Goal: Task Accomplishment & Management: Manage account settings

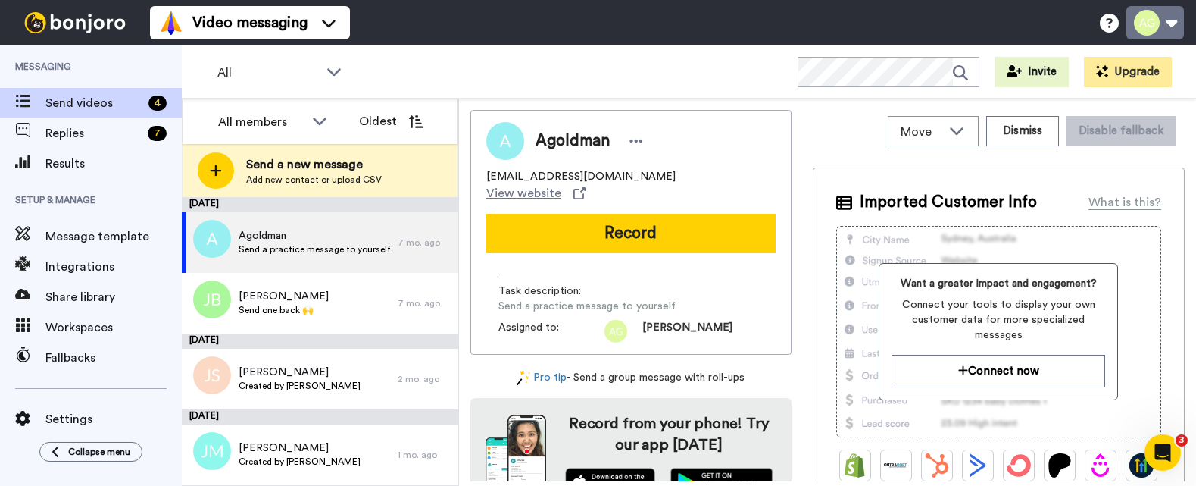
click at [1147, 18] on button at bounding box center [1156, 22] width 58 height 33
click at [1150, 30] on button at bounding box center [1156, 22] width 58 height 33
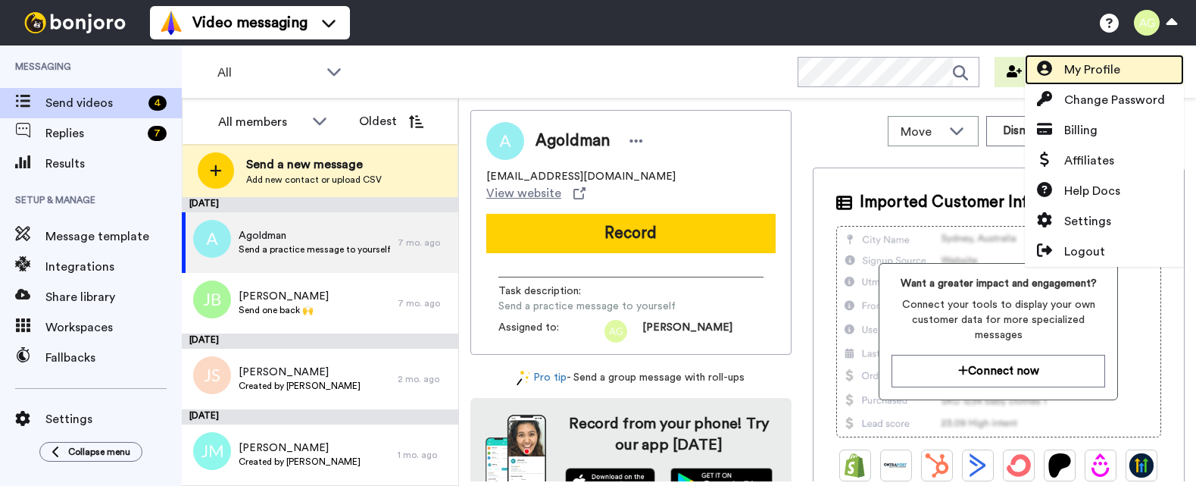
click at [1116, 70] on span "My Profile" at bounding box center [1092, 70] width 56 height 18
